Goal: Information Seeking & Learning: Learn about a topic

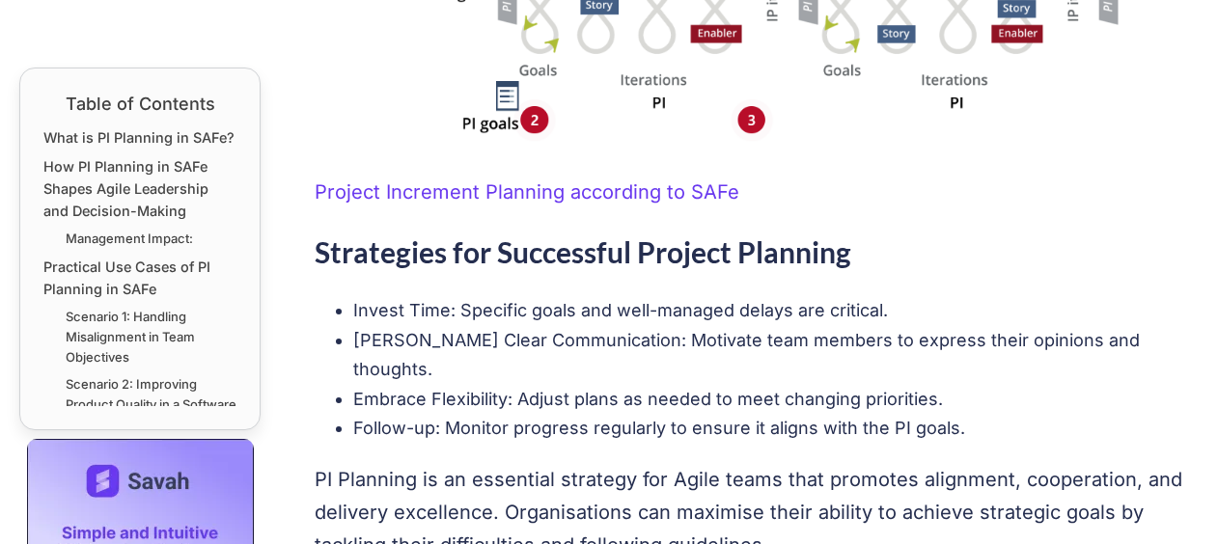
scroll to position [5019, 0]
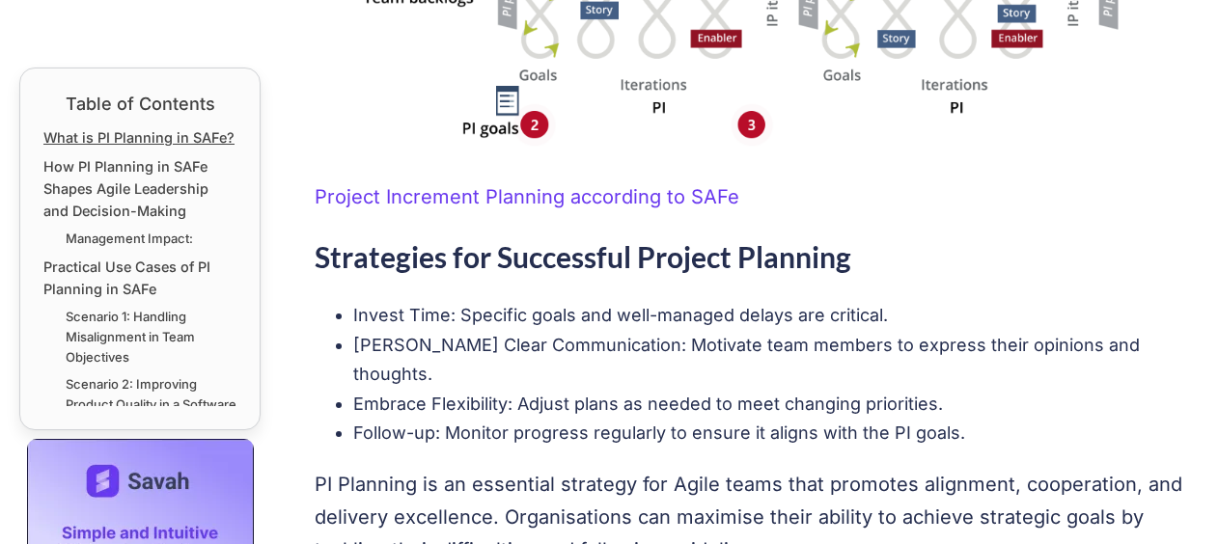
click at [130, 138] on link "What is PI Planning in SAFe?" at bounding box center [138, 137] width 191 height 22
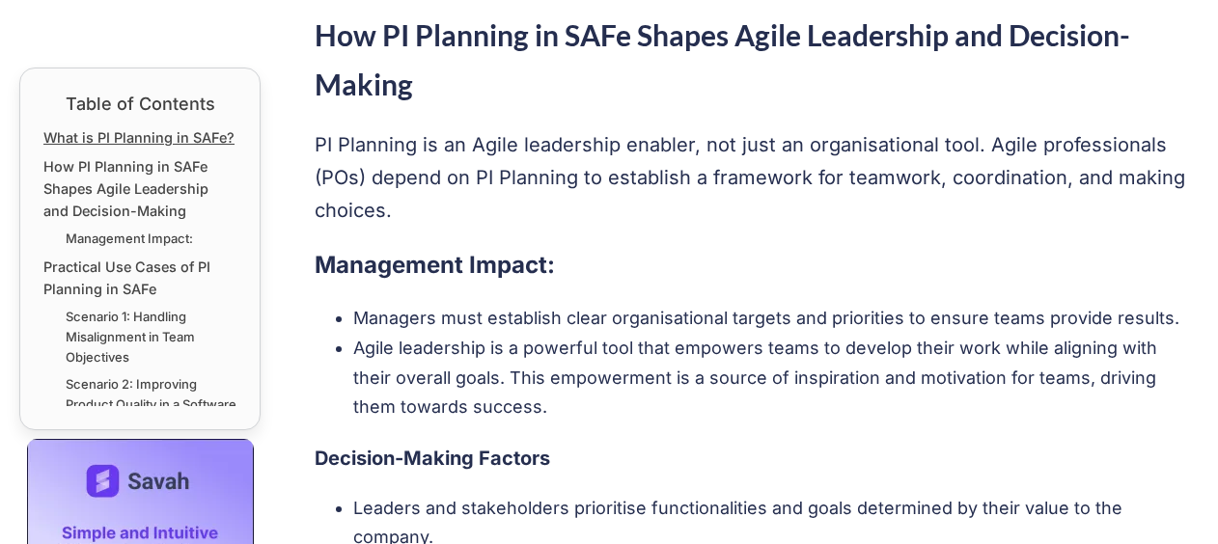
scroll to position [1025, 0]
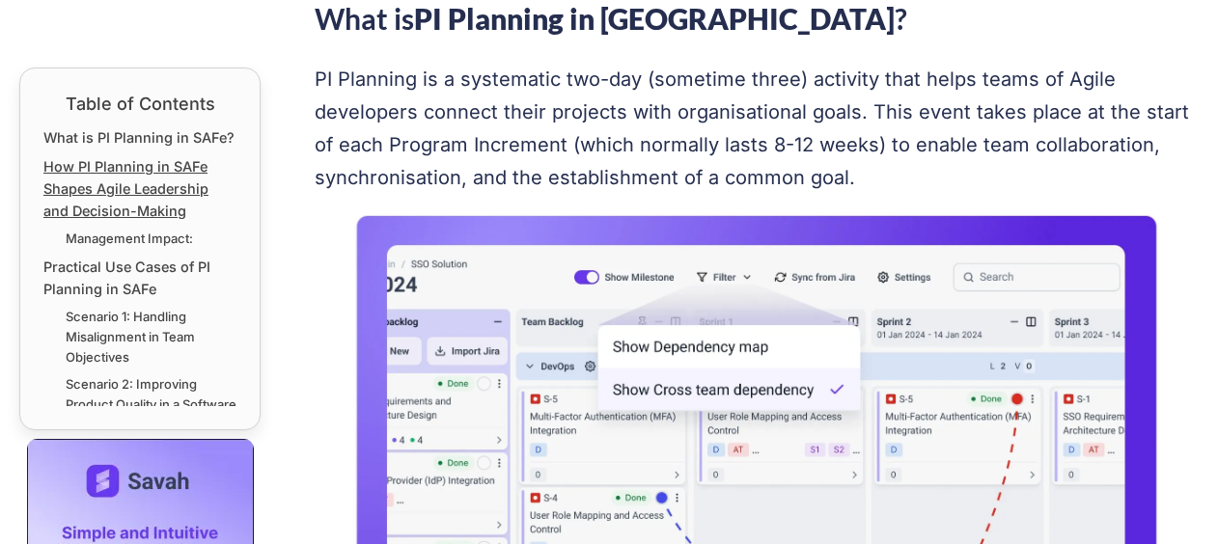
click at [120, 210] on link "How PI Planning in SAFe Shapes Agile Leadership and Decision-Making" at bounding box center [139, 188] width 193 height 67
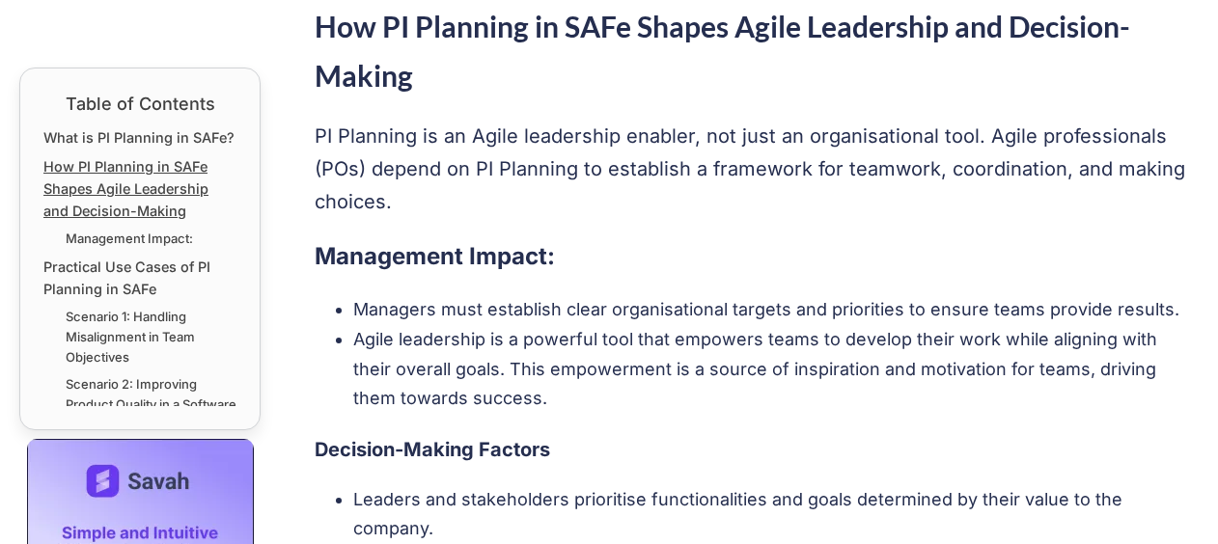
scroll to position [1805, 0]
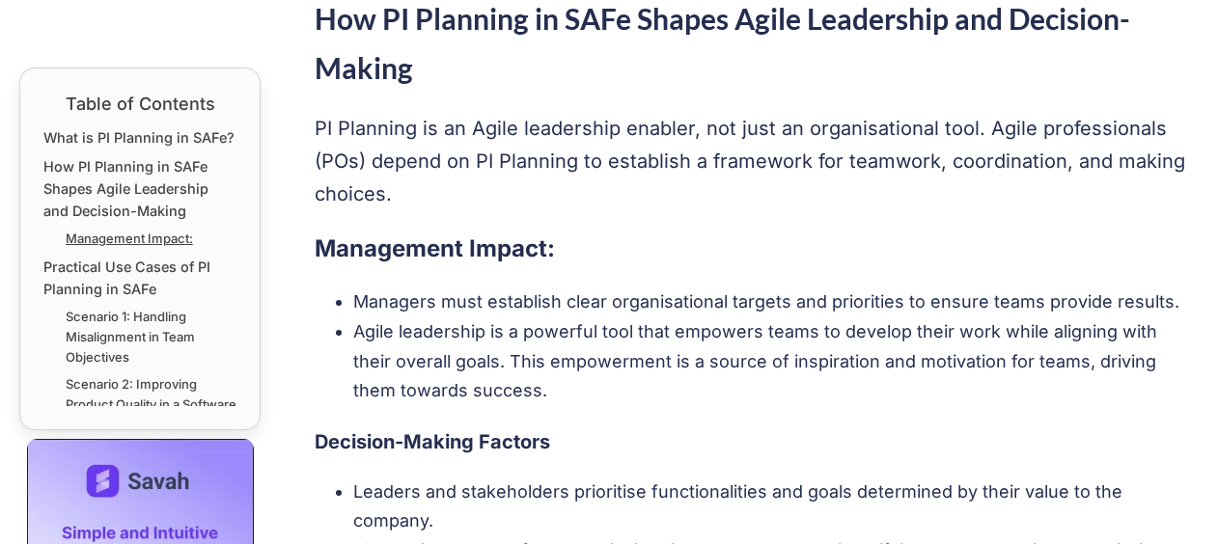
click at [127, 249] on link "Management Impact:" at bounding box center [129, 239] width 127 height 20
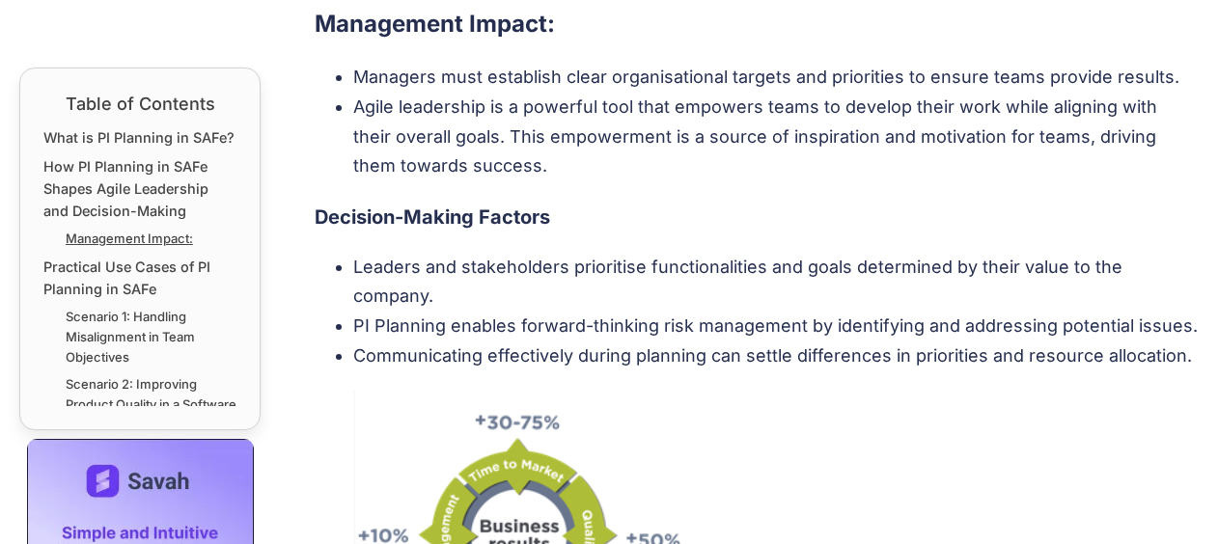
scroll to position [2038, 0]
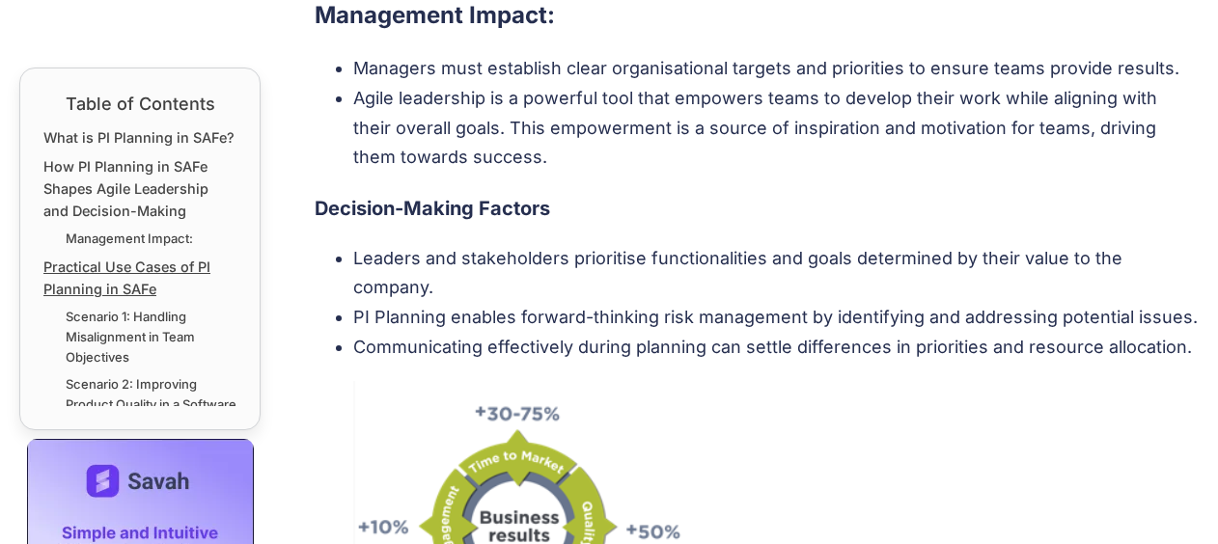
click at [124, 291] on link "Practical Use Cases of PI Planning in SAFe" at bounding box center [139, 278] width 193 height 44
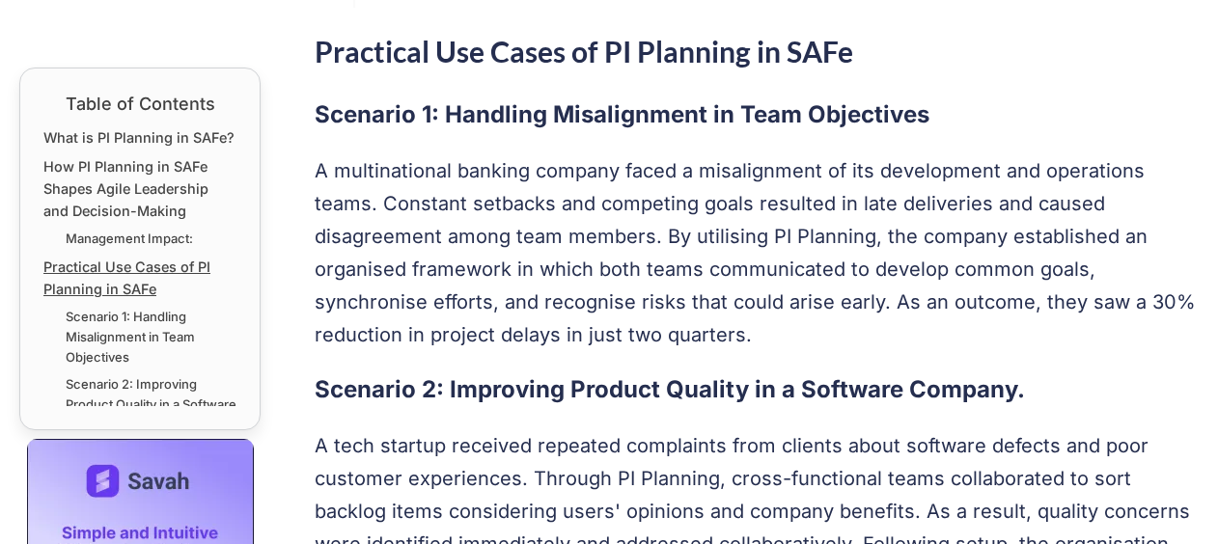
scroll to position [2693, 0]
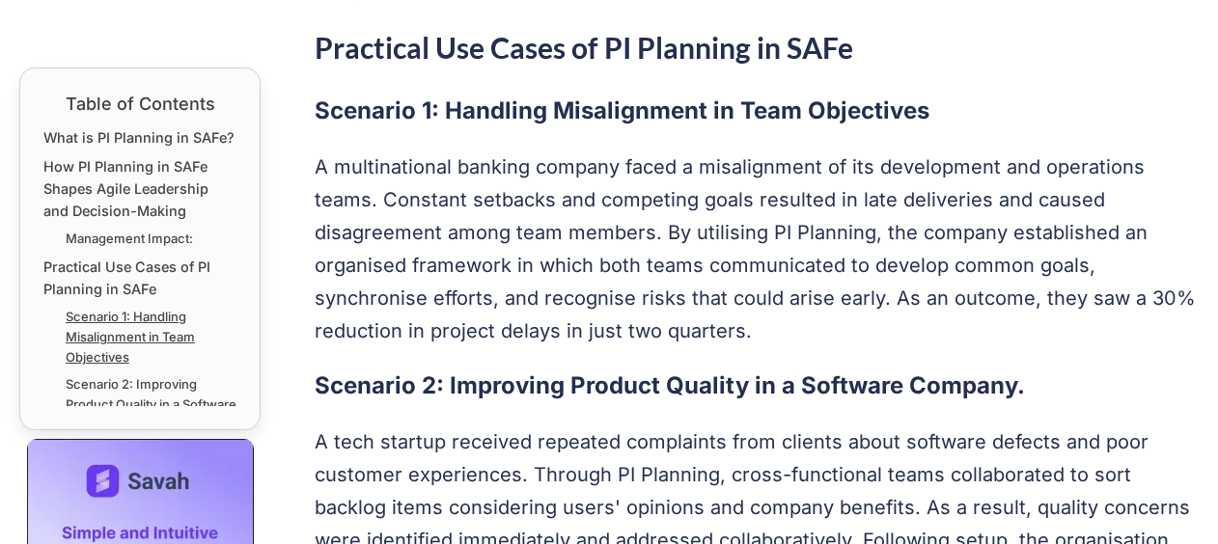
click at [141, 362] on link "Scenario 1: Handling Misalignment in Team Objectives" at bounding box center [151, 337] width 171 height 60
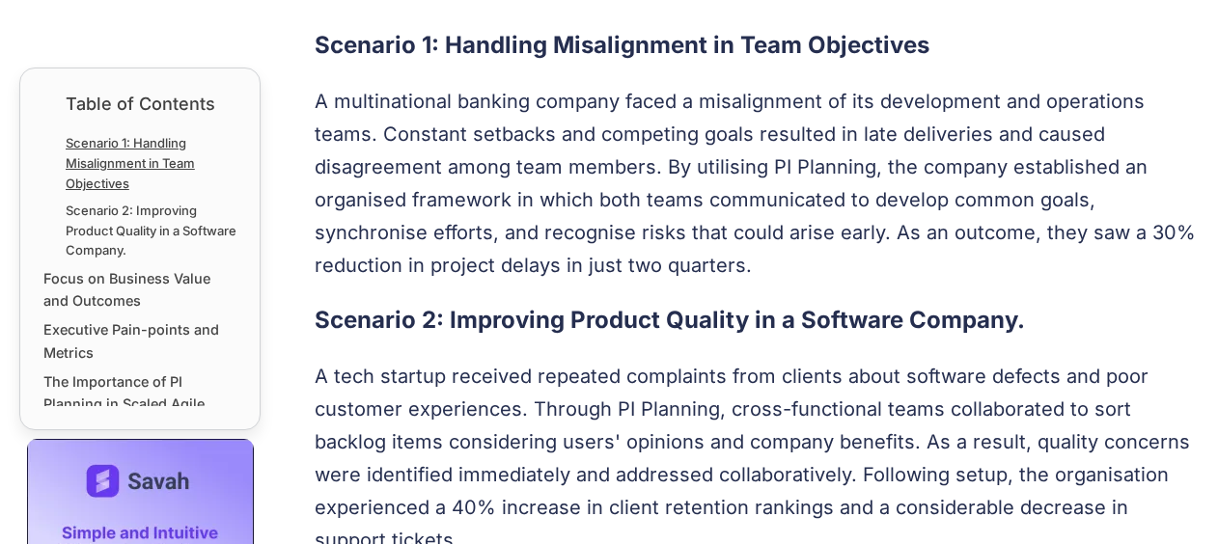
scroll to position [193, 0]
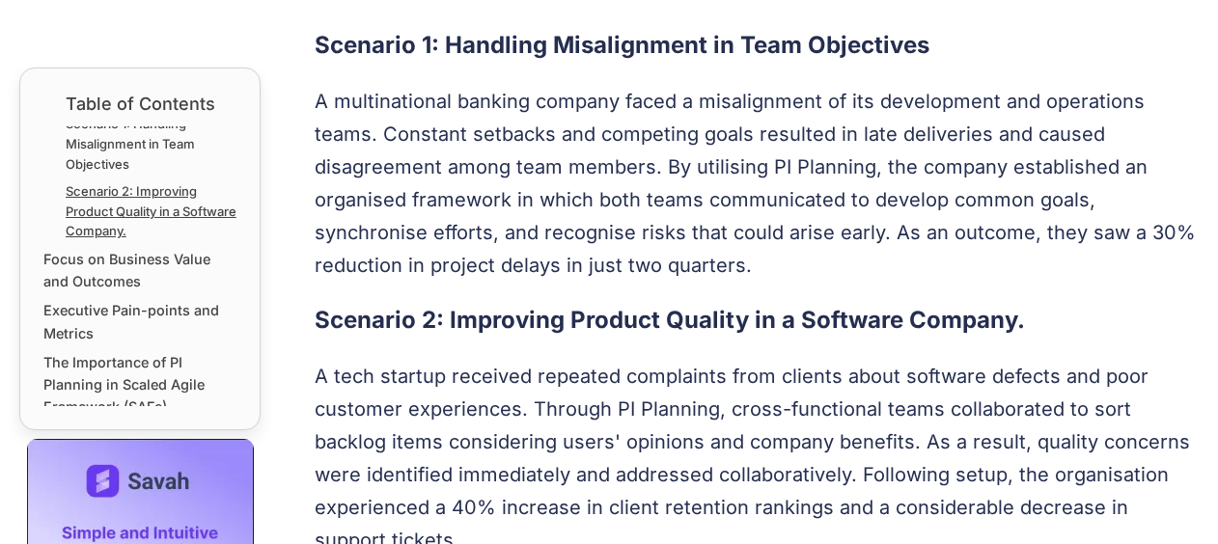
click at [145, 234] on link "Scenario 2: Improving Product Quality in a Software Company." at bounding box center [151, 211] width 171 height 60
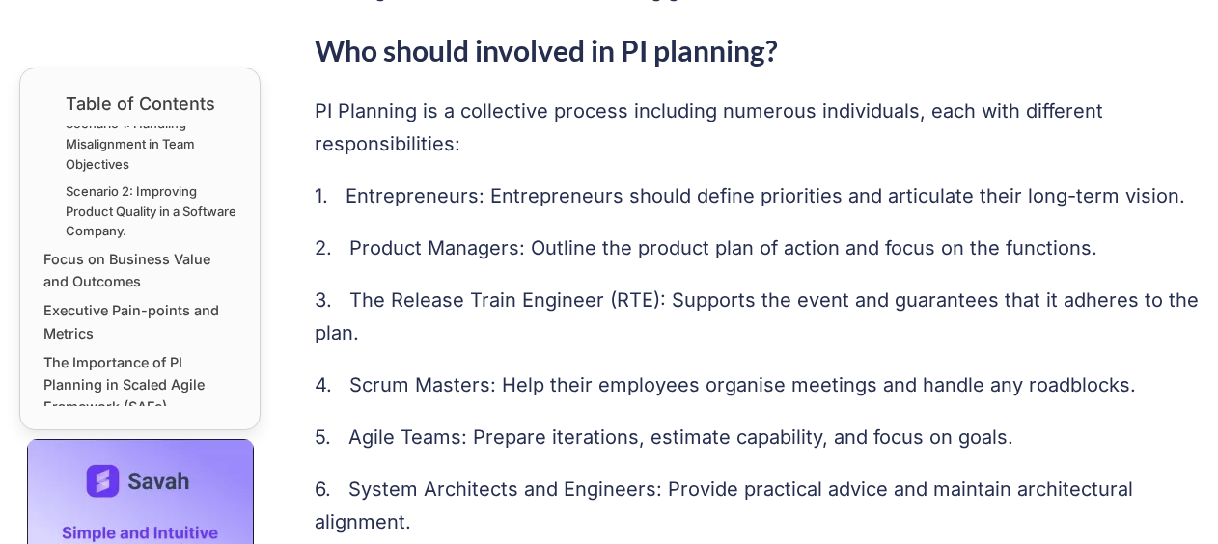
scroll to position [5543, 0]
